Goal: Navigation & Orientation: Go to known website

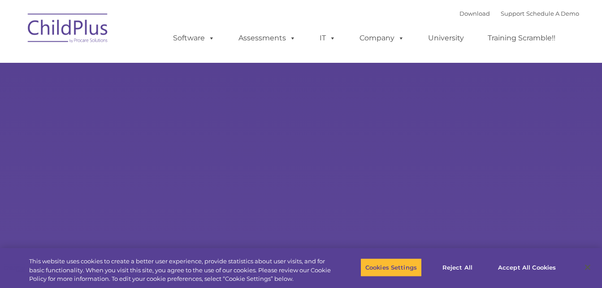
select select "MEDIUM"
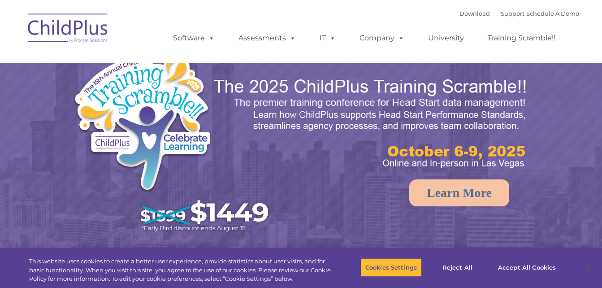
select select "MEDIUM"
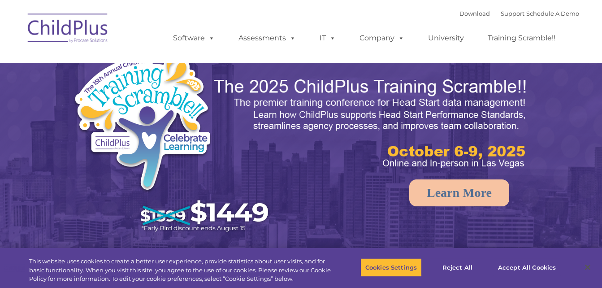
select select "MEDIUM"
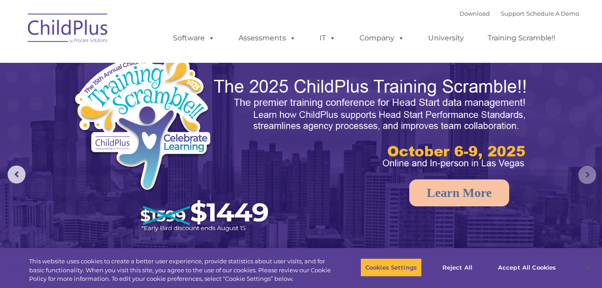
click at [587, 173] on rs-arrow at bounding box center [587, 175] width 18 height 18
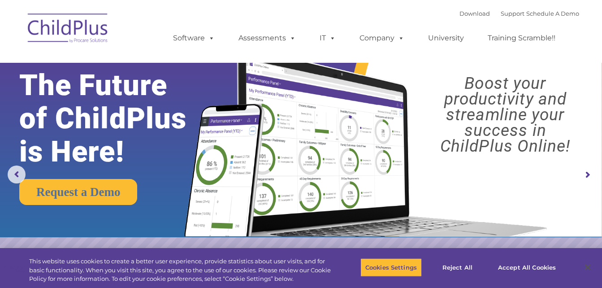
click at [587, 173] on rs-arrow at bounding box center [587, 175] width 18 height 18
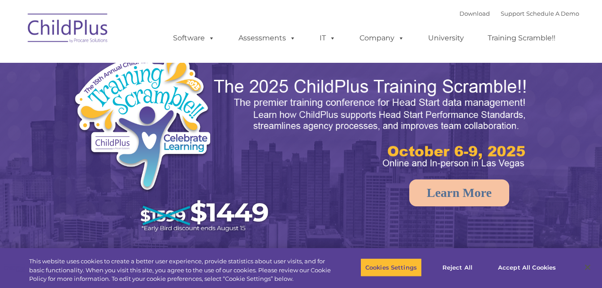
select select "MEDIUM"
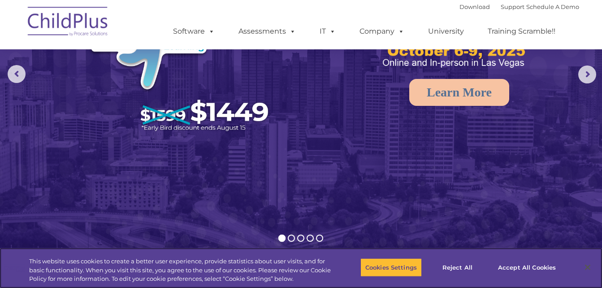
scroll to position [76, 0]
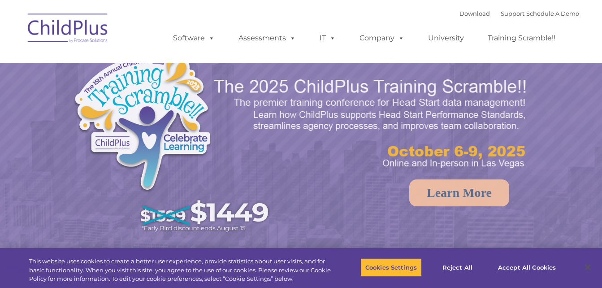
select select "MEDIUM"
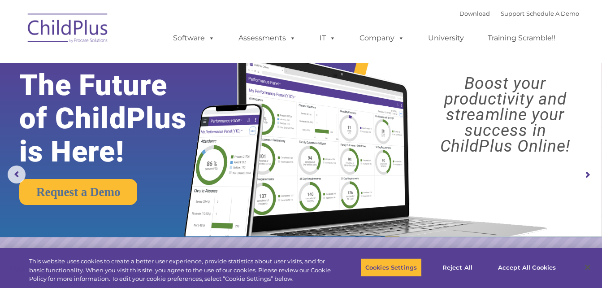
drag, startPoint x: 601, startPoint y: 30, endPoint x: 597, endPoint y: 88, distance: 58.4
click at [506, 264] on button "Accept All Cookies" at bounding box center [527, 267] width 68 height 19
